Goal: Task Accomplishment & Management: Complete application form

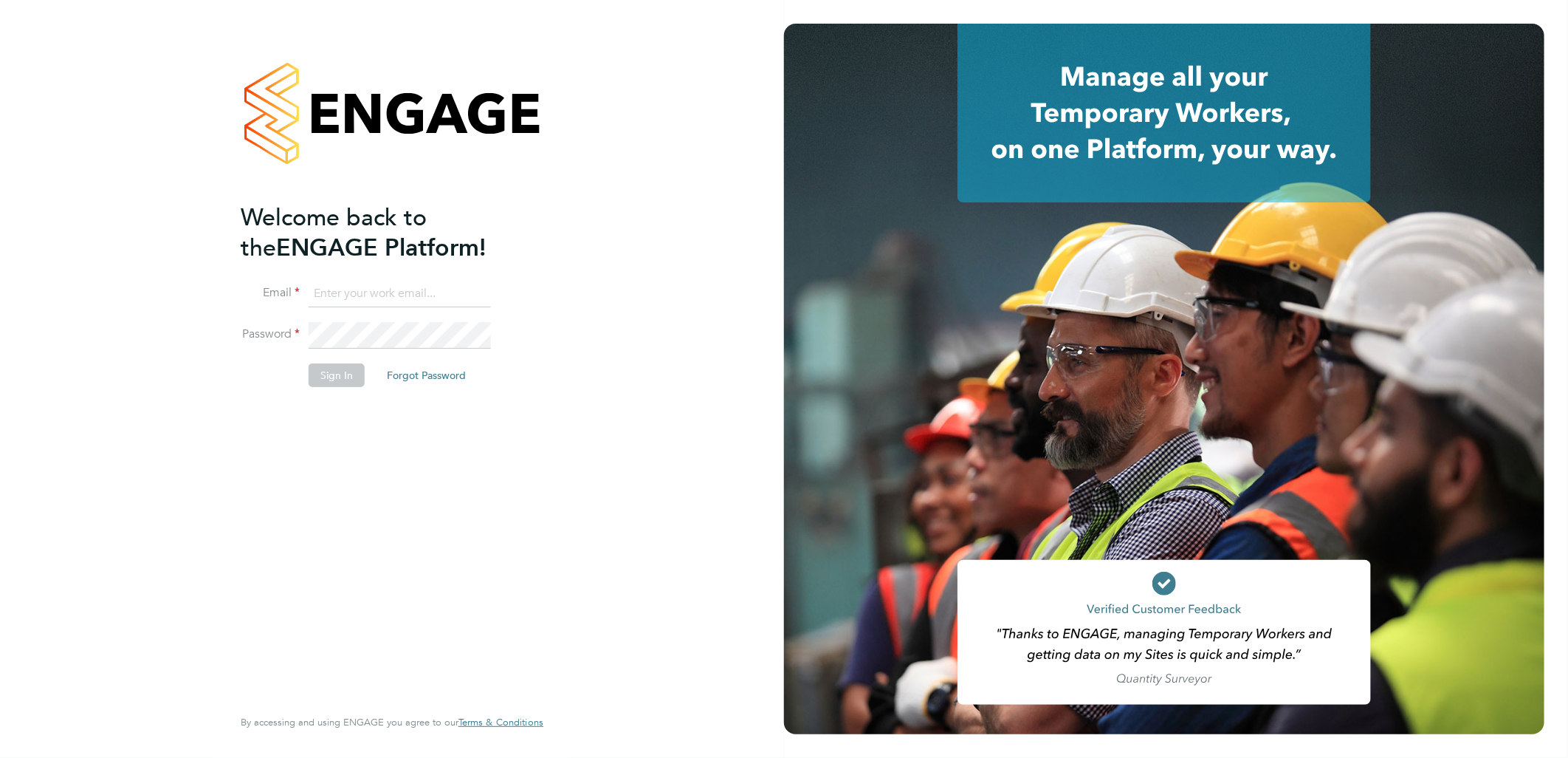
type input "[EMAIL_ADDRESS][DOMAIN_NAME]"
click at [488, 565] on div "Welcome back to the ENGAGE Platform! Email [EMAIL_ADDRESS][DOMAIN_NAME] Passwor…" at bounding box center [384, 453] width 288 height 501
click at [602, 436] on div "Welcome back to the ENGAGE Platform! Email [EMAIL_ADDRESS][DOMAIN_NAME] Passwor…" at bounding box center [392, 379] width 784 height 758
click at [425, 290] on input "[EMAIL_ADDRESS][DOMAIN_NAME]" at bounding box center [399, 294] width 182 height 27
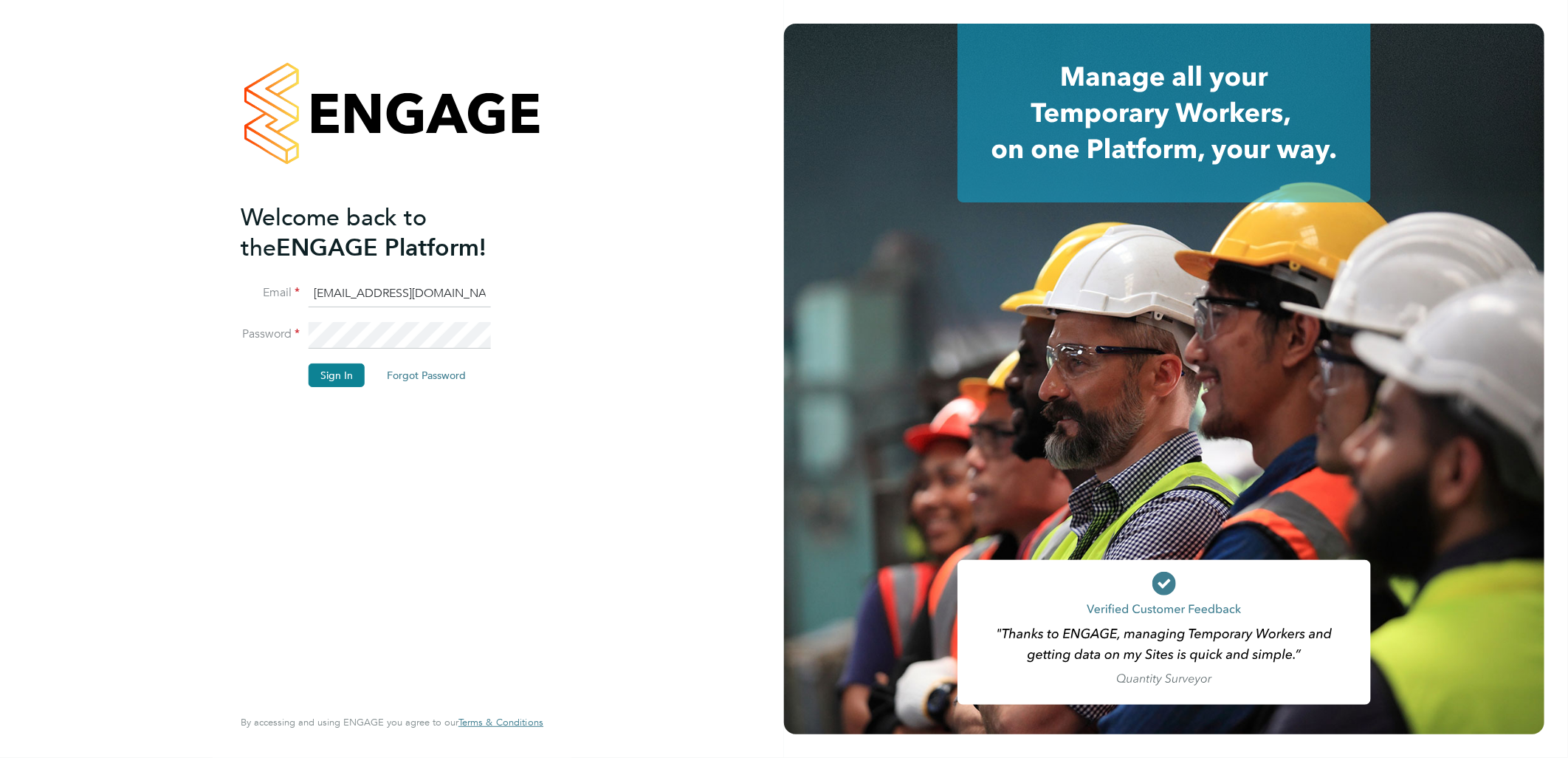
click at [327, 284] on input "[EMAIL_ADDRESS][DOMAIN_NAME]" at bounding box center [399, 294] width 182 height 27
drag, startPoint x: 327, startPoint y: 284, endPoint x: 554, endPoint y: 294, distance: 227.2
click at [554, 294] on div "Welcome back to the ENGAGE Platform! Email [EMAIL_ADDRESS][DOMAIN_NAME] Passwor…" at bounding box center [392, 379] width 362 height 758
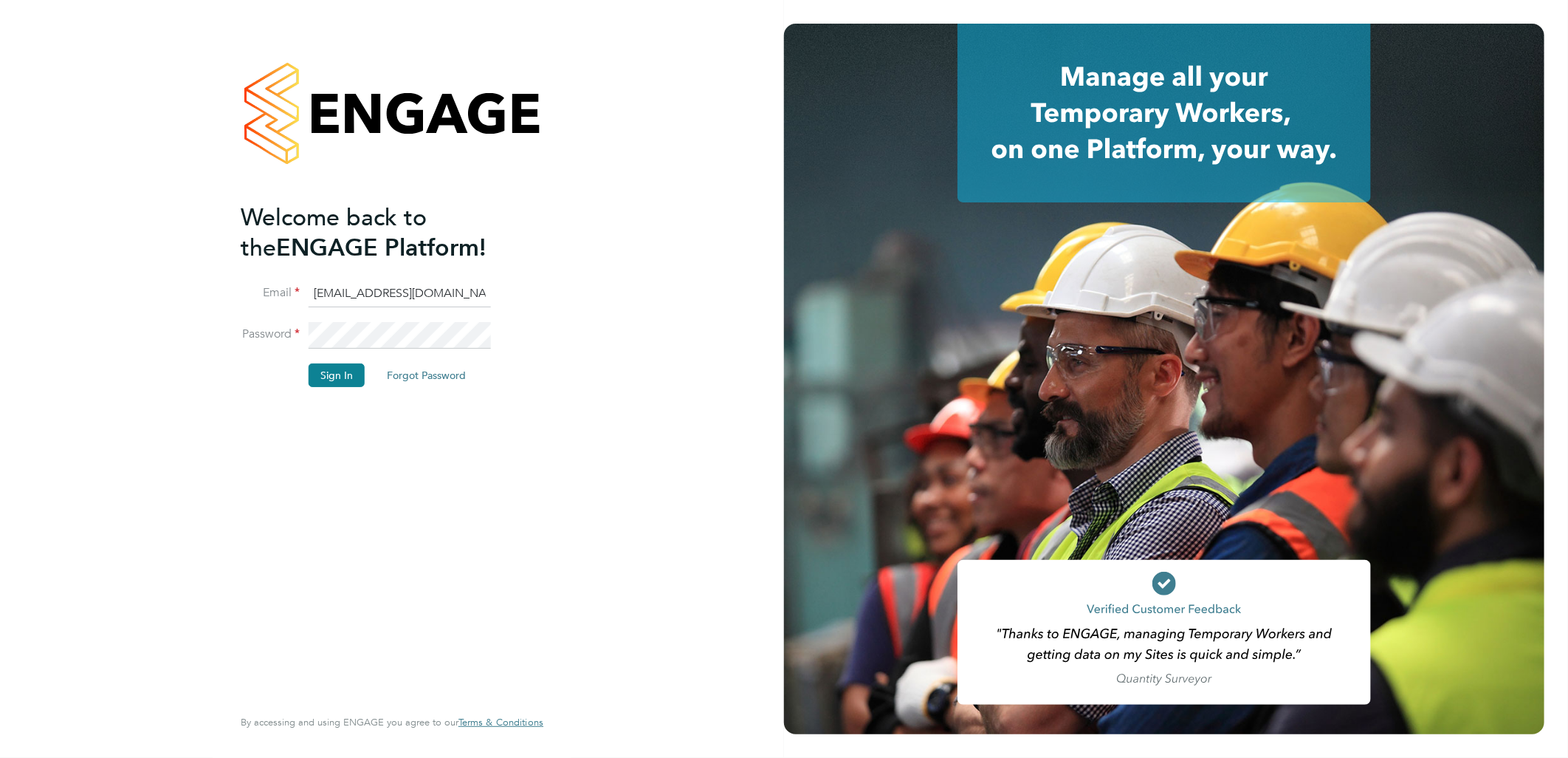
click at [408, 351] on li "Password" at bounding box center [384, 342] width 288 height 41
click at [141, 327] on div "Welcome back to the ENGAGE Platform! Email [EMAIL_ADDRESS][DOMAIN_NAME] Passwor…" at bounding box center [392, 379] width 784 height 758
click at [319, 378] on button "Sign In" at bounding box center [336, 375] width 56 height 24
